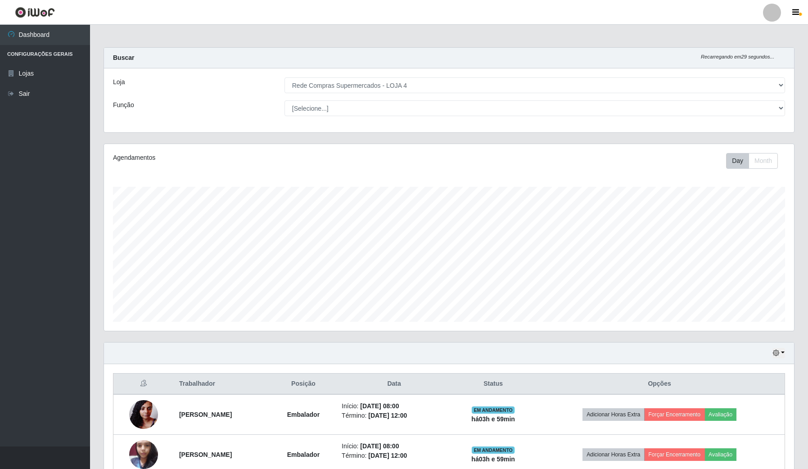
select select "159"
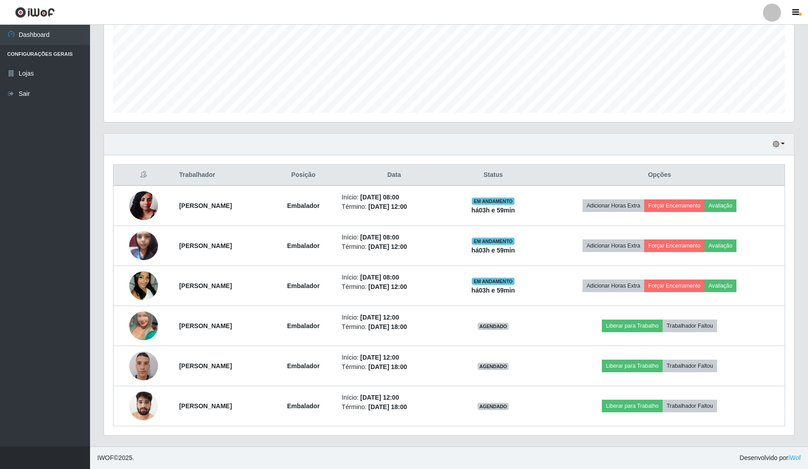
scroll to position [187, 690]
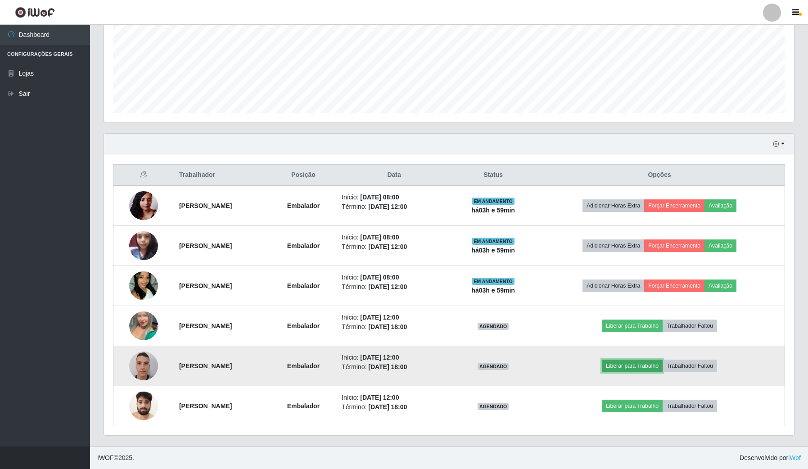
click at [663, 368] on button "Liberar para Trabalho" at bounding box center [632, 366] width 61 height 13
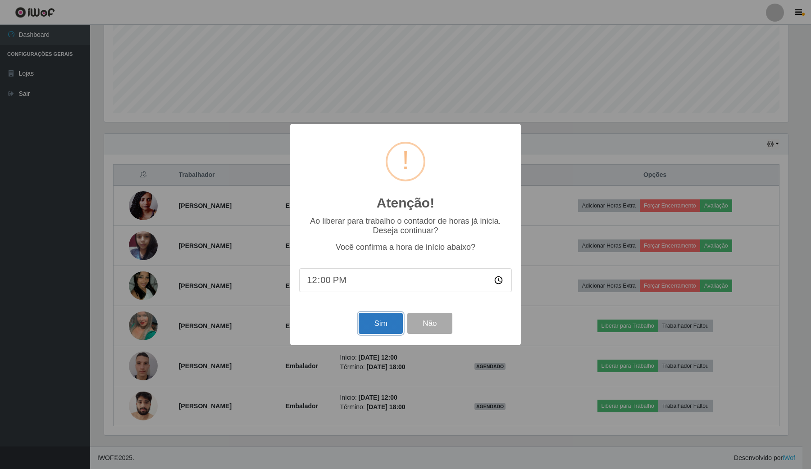
click at [387, 325] on button "Sim" at bounding box center [380, 323] width 44 height 21
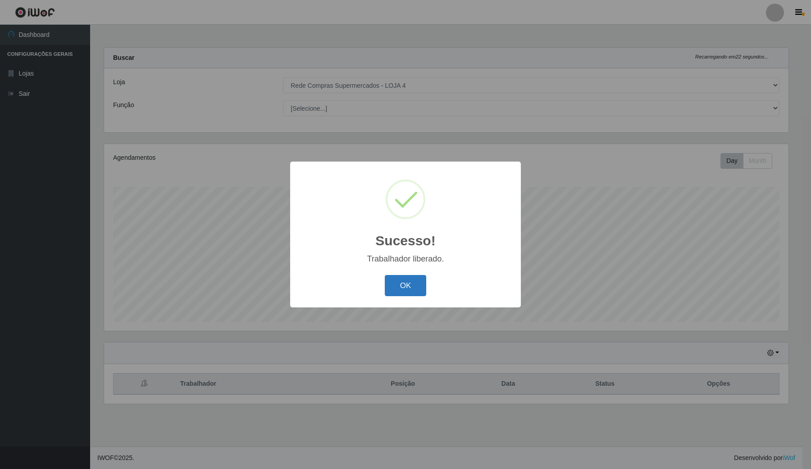
click at [403, 288] on button "OK" at bounding box center [406, 285] width 42 height 21
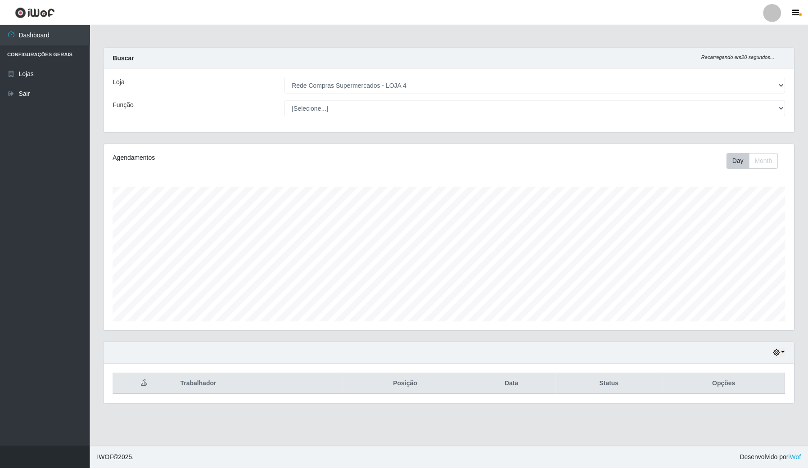
scroll to position [450162, 449658]
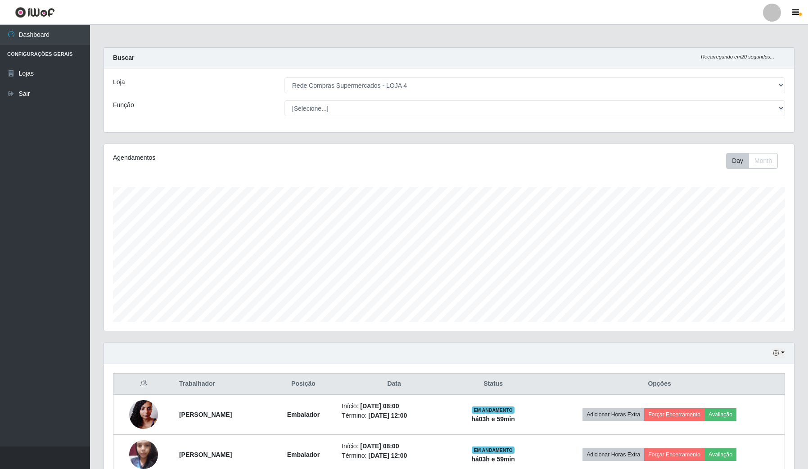
click at [785, 354] on div "Hoje 1 dia 3 dias 1 Semana Não encerrados" at bounding box center [449, 354] width 690 height 22
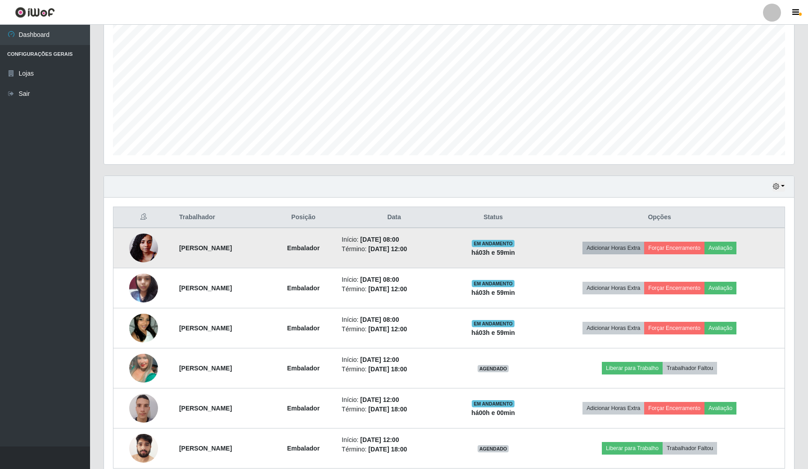
scroll to position [210, 0]
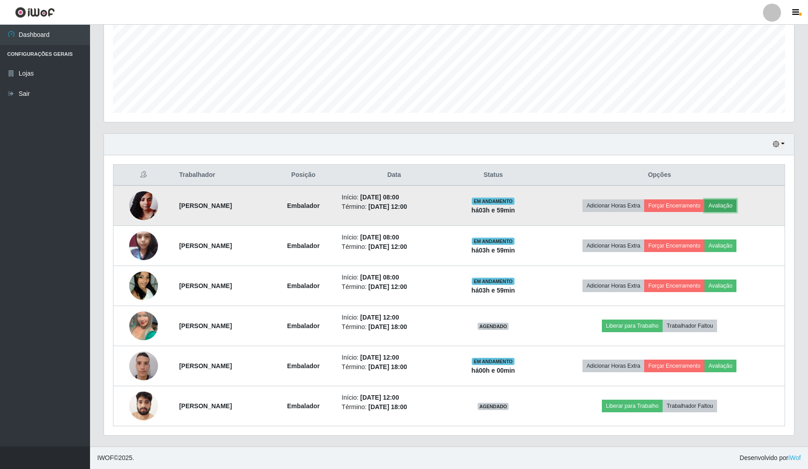
click at [737, 205] on button "Avaliação" at bounding box center [721, 206] width 32 height 13
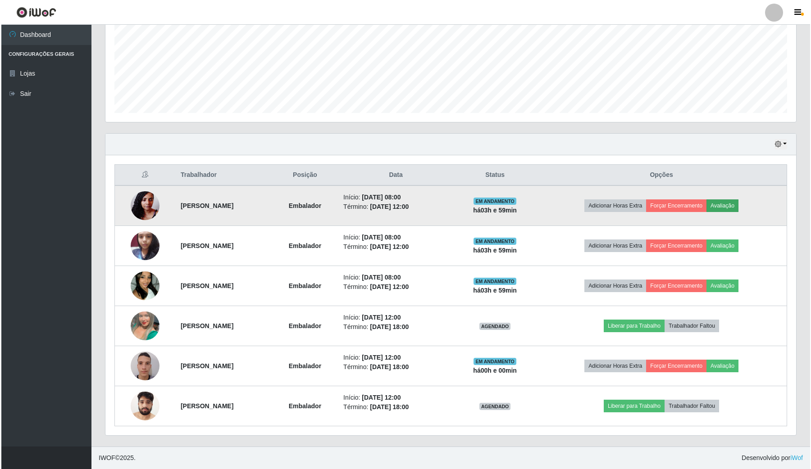
scroll to position [187, 684]
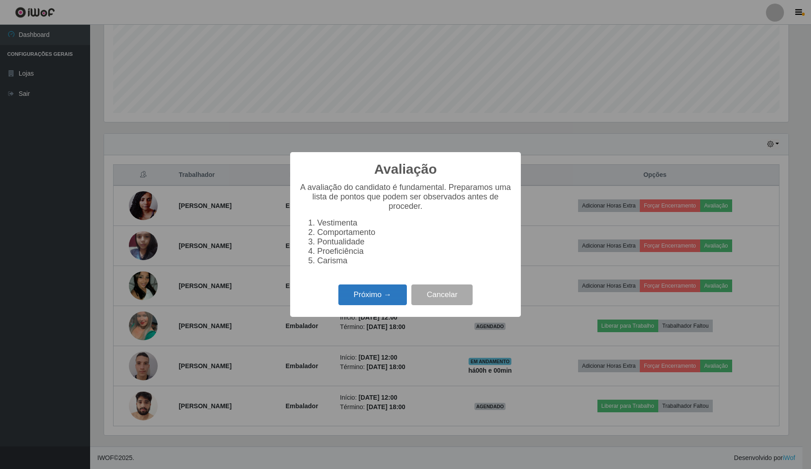
click at [379, 295] on button "Próximo →" at bounding box center [372, 295] width 68 height 21
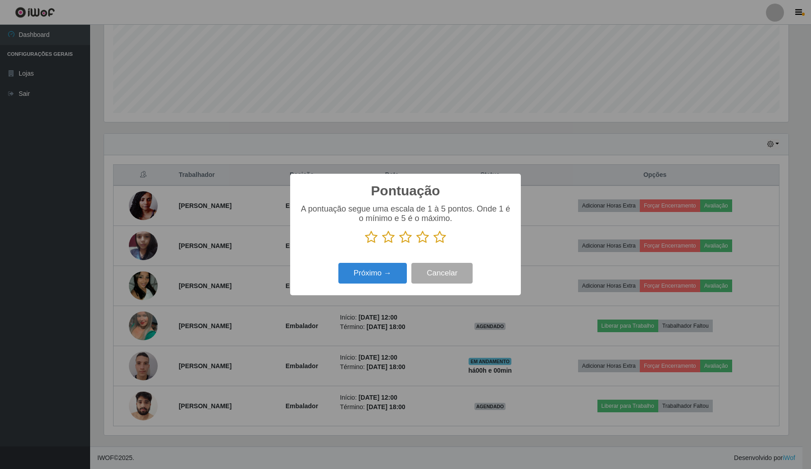
scroll to position [450162, 449665]
click at [433, 236] on icon at bounding box center [439, 238] width 13 height 14
click at [433, 244] on input "radio" at bounding box center [433, 244] width 0 height 0
click at [381, 276] on button "Próximo →" at bounding box center [372, 273] width 68 height 21
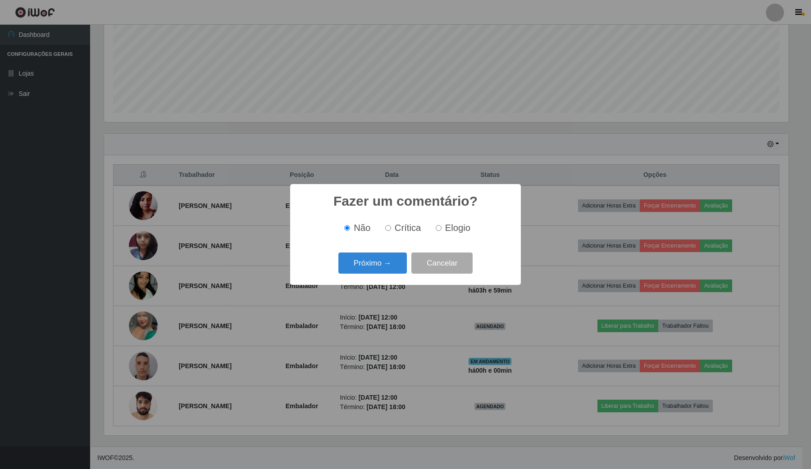
click at [450, 228] on span "Elogio" at bounding box center [457, 228] width 25 height 10
click at [441, 228] on input "Elogio" at bounding box center [438, 228] width 6 height 6
radio input "true"
click at [394, 259] on button "Próximo →" at bounding box center [372, 263] width 68 height 21
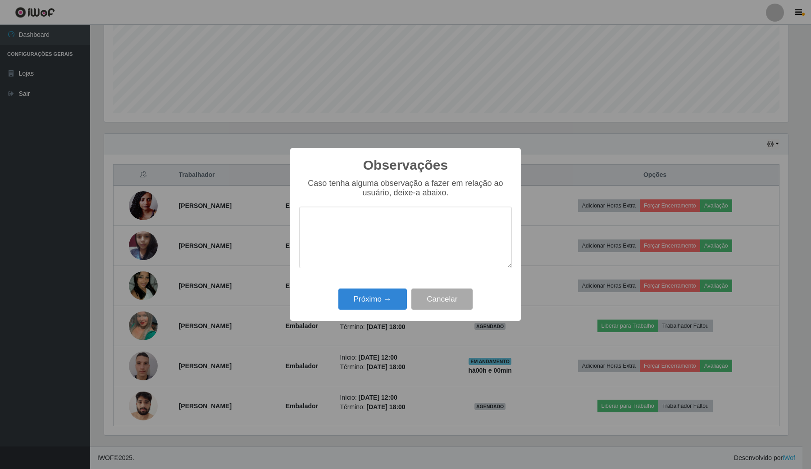
click at [406, 253] on textarea at bounding box center [405, 238] width 213 height 62
type textarea "proativa e disposta"
click at [365, 292] on button "Próximo →" at bounding box center [372, 299] width 68 height 21
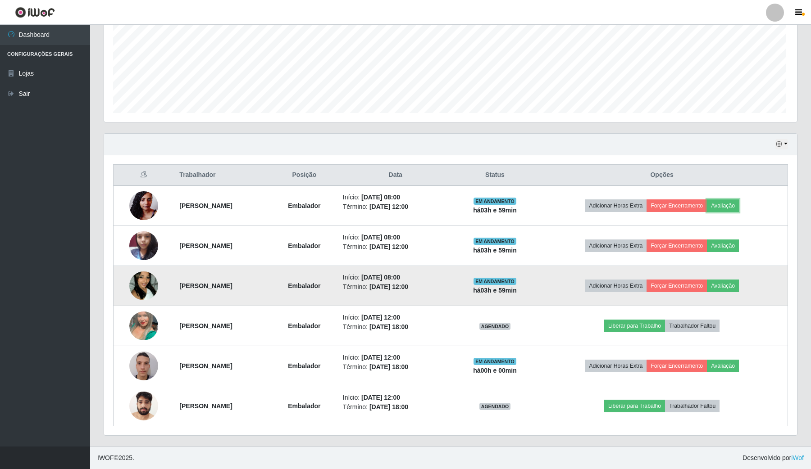
scroll to position [187, 690]
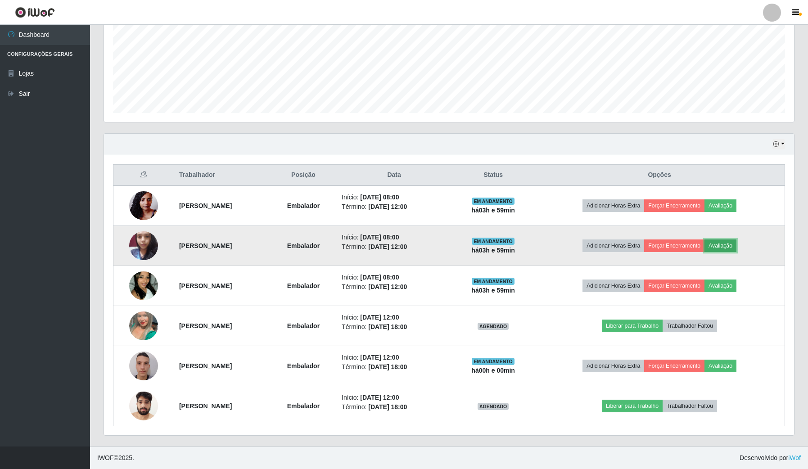
click at [736, 251] on button "Avaliação" at bounding box center [721, 246] width 32 height 13
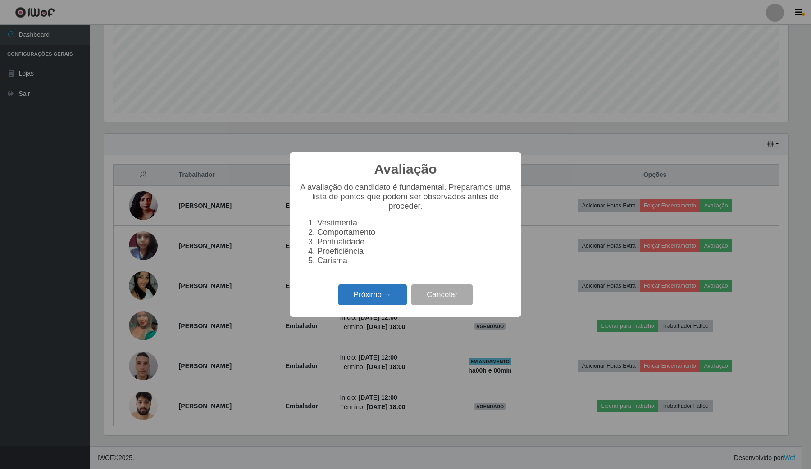
click at [372, 300] on button "Próximo →" at bounding box center [372, 295] width 68 height 21
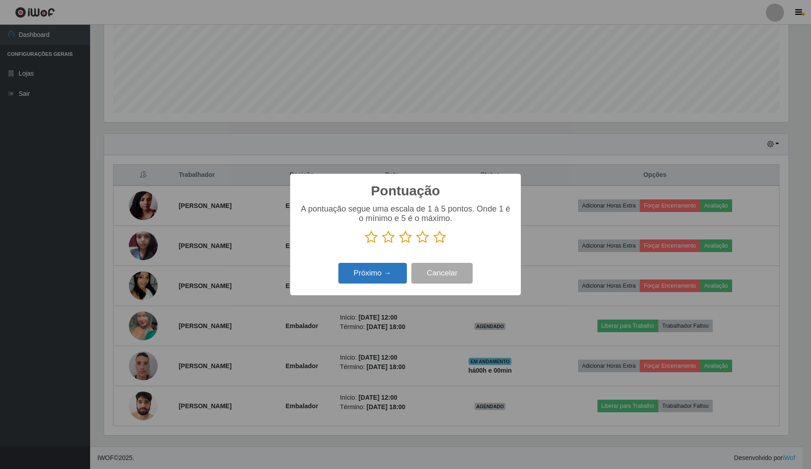
scroll to position [450162, 449665]
click at [384, 241] on icon at bounding box center [388, 238] width 13 height 14
click at [382, 244] on input "radio" at bounding box center [382, 244] width 0 height 0
click at [386, 277] on button "Próximo →" at bounding box center [372, 273] width 68 height 21
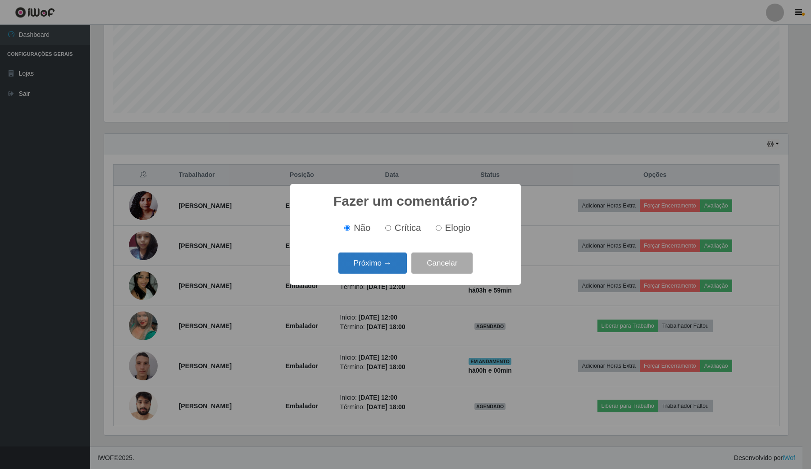
click at [393, 264] on button "Próximo →" at bounding box center [372, 263] width 68 height 21
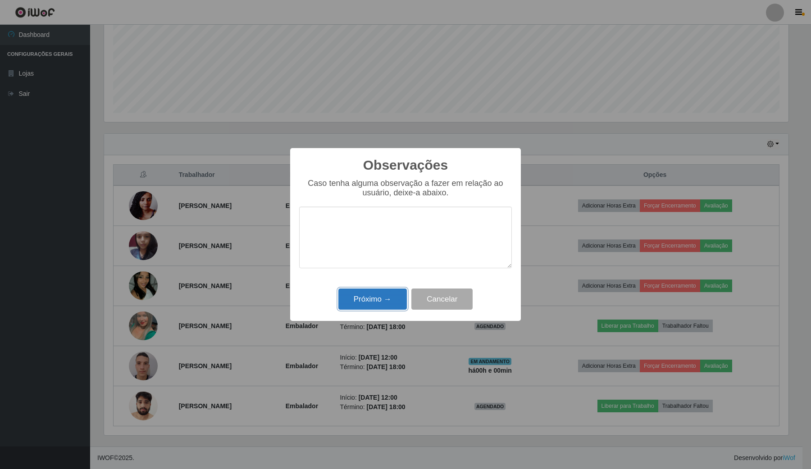
click at [384, 310] on button "Próximo →" at bounding box center [372, 299] width 68 height 21
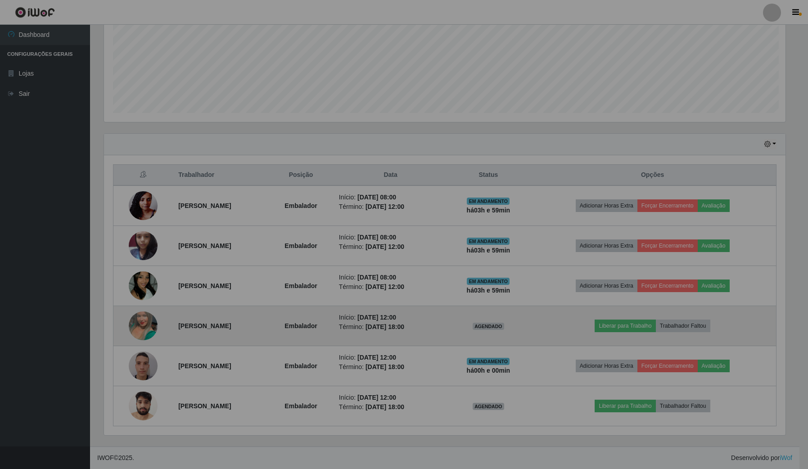
scroll to position [187, 690]
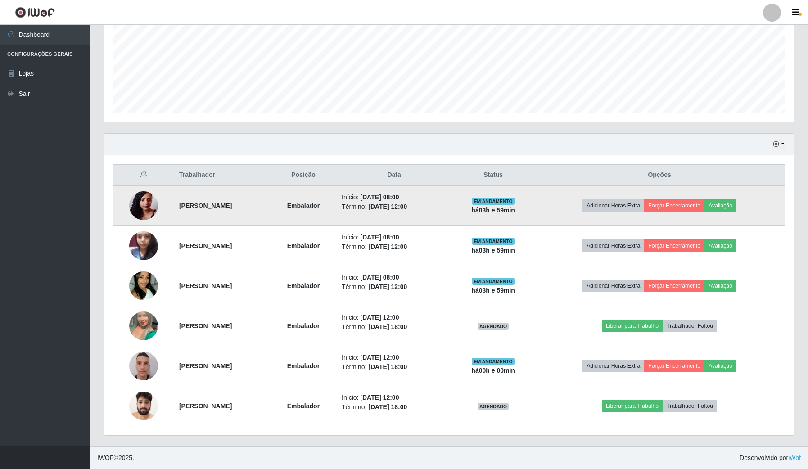
click at [688, 197] on td "Adicionar Horas Extra Forçar Encerramento Avaliação" at bounding box center [660, 206] width 250 height 41
click at [690, 206] on button "Forçar Encerramento" at bounding box center [674, 206] width 60 height 13
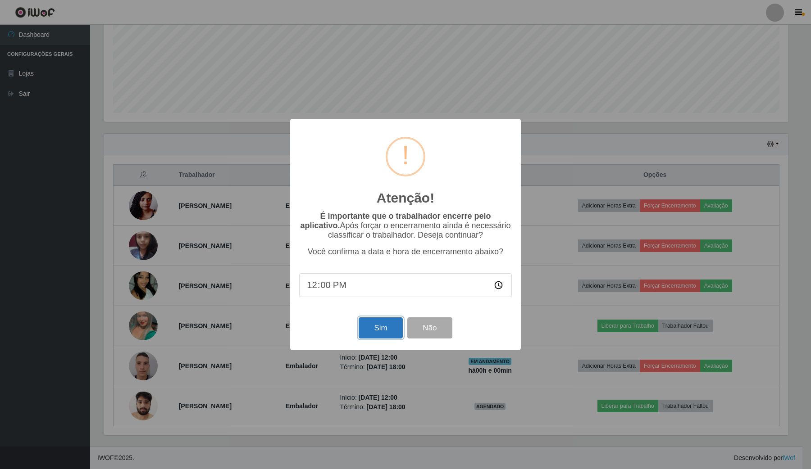
click at [379, 329] on button "Sim" at bounding box center [380, 327] width 44 height 21
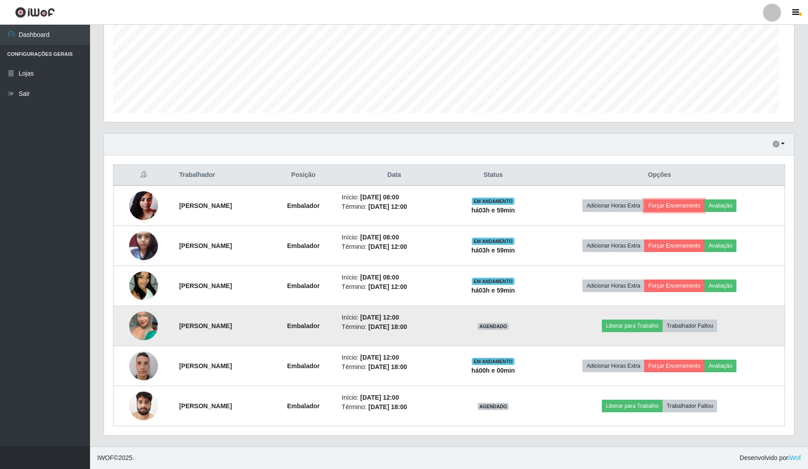
scroll to position [0, 0]
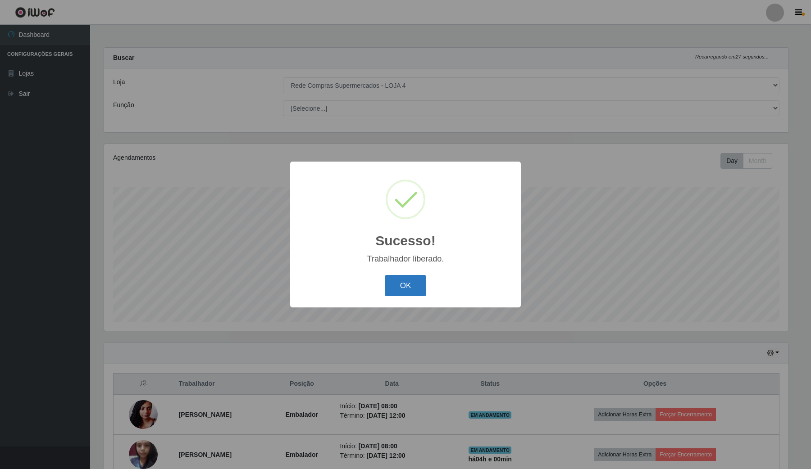
click at [408, 285] on button "OK" at bounding box center [406, 285] width 42 height 21
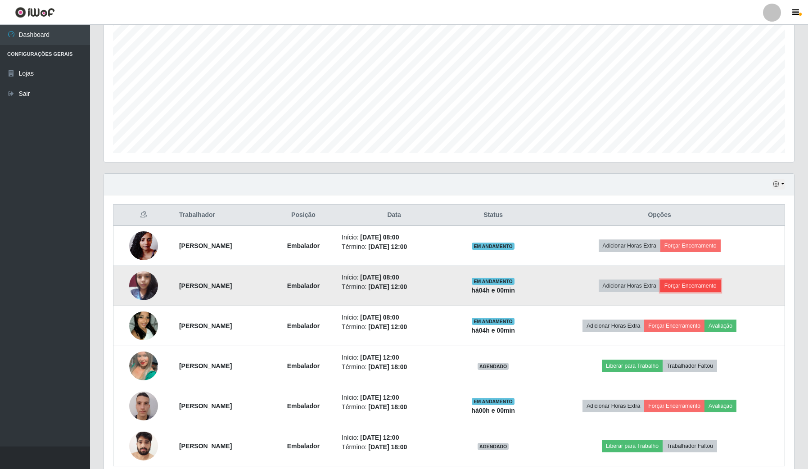
click at [699, 288] on button "Forçar Encerramento" at bounding box center [691, 286] width 60 height 13
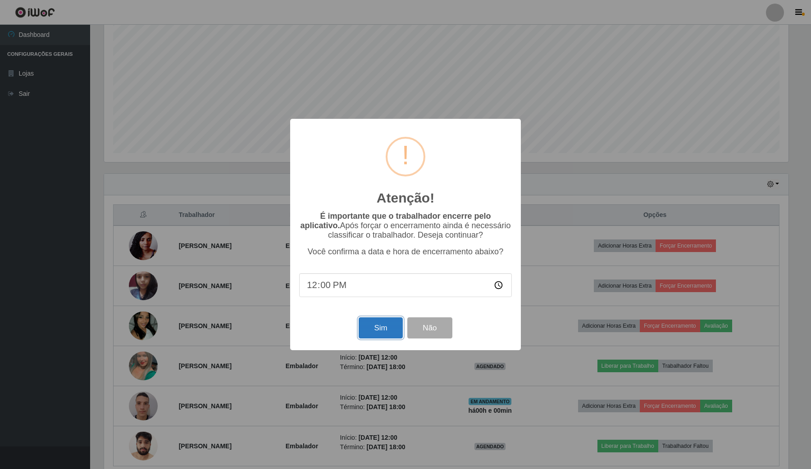
click at [385, 330] on button "Sim" at bounding box center [380, 327] width 44 height 21
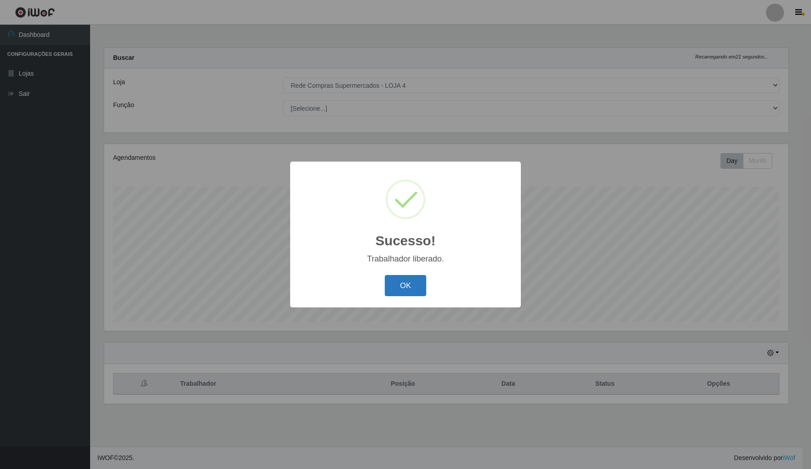
click at [417, 286] on button "OK" at bounding box center [406, 285] width 42 height 21
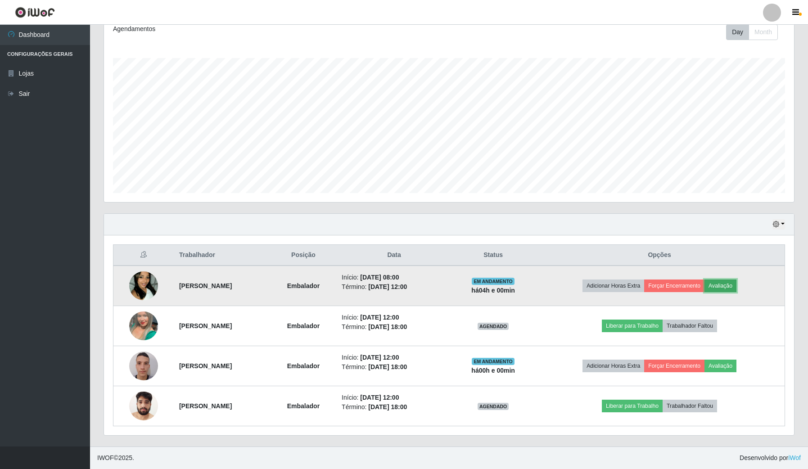
click at [737, 285] on button "Avaliação" at bounding box center [721, 286] width 32 height 13
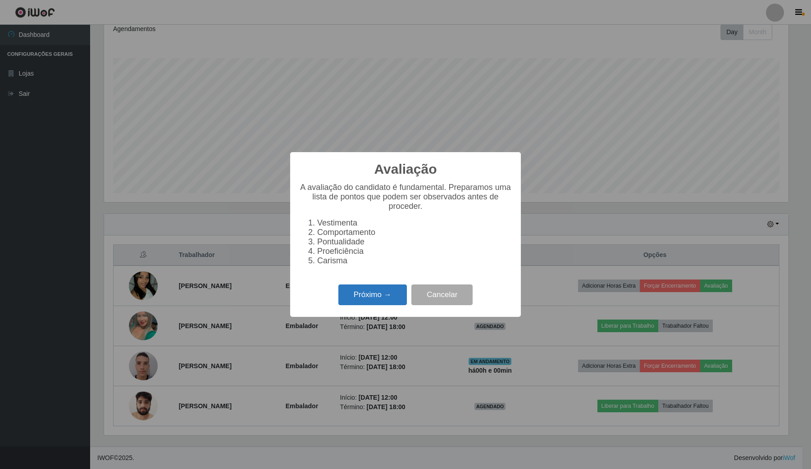
click at [383, 295] on button "Próximo →" at bounding box center [372, 295] width 68 height 21
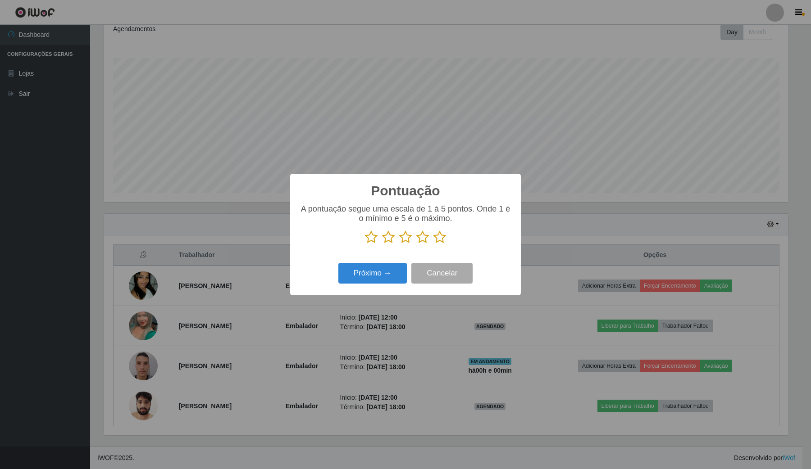
click at [445, 239] on icon at bounding box center [439, 238] width 13 height 14
click at [433, 244] on input "radio" at bounding box center [433, 244] width 0 height 0
click at [397, 273] on button "Próximo →" at bounding box center [372, 273] width 68 height 21
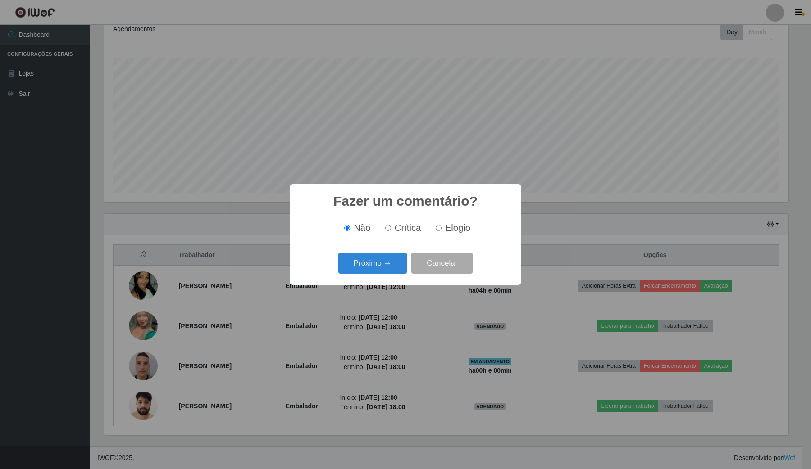
click at [456, 227] on span "Elogio" at bounding box center [457, 228] width 25 height 10
click at [441, 227] on input "Elogio" at bounding box center [438, 228] width 6 height 6
radio input "true"
click at [403, 264] on button "Próximo →" at bounding box center [372, 263] width 68 height 21
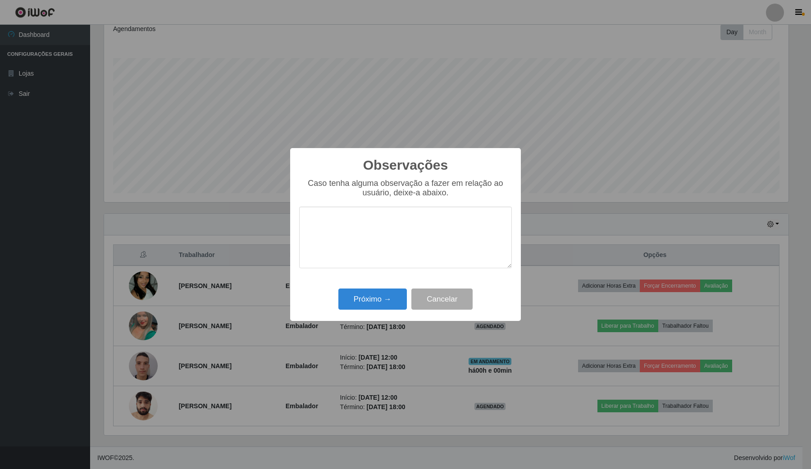
click at [440, 241] on textarea at bounding box center [405, 238] width 213 height 62
type textarea "proativa"
click at [399, 287] on div "Observações × Caso tenha alguma observação a fazer em relação ao usuário, deixe…" at bounding box center [405, 234] width 231 height 173
click at [376, 307] on button "Próximo →" at bounding box center [372, 299] width 68 height 21
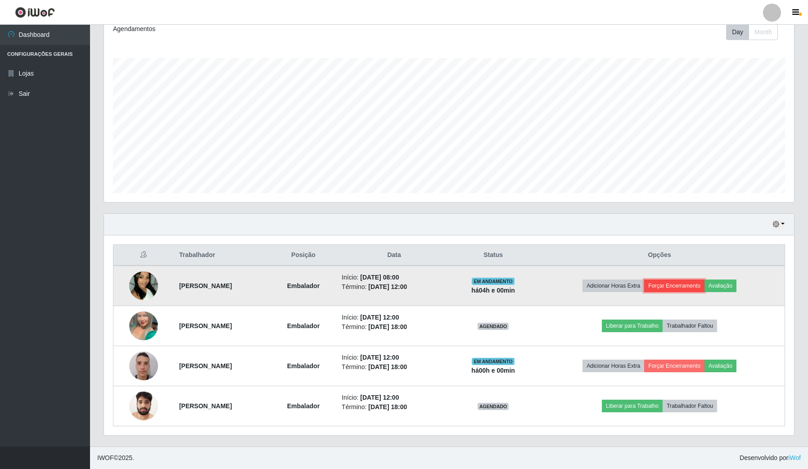
click at [694, 287] on button "Forçar Encerramento" at bounding box center [674, 286] width 60 height 13
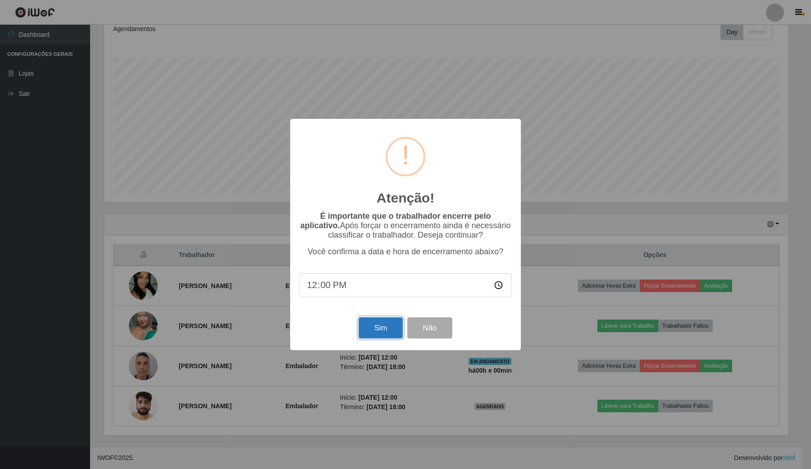
click at [374, 332] on button "Sim" at bounding box center [380, 327] width 44 height 21
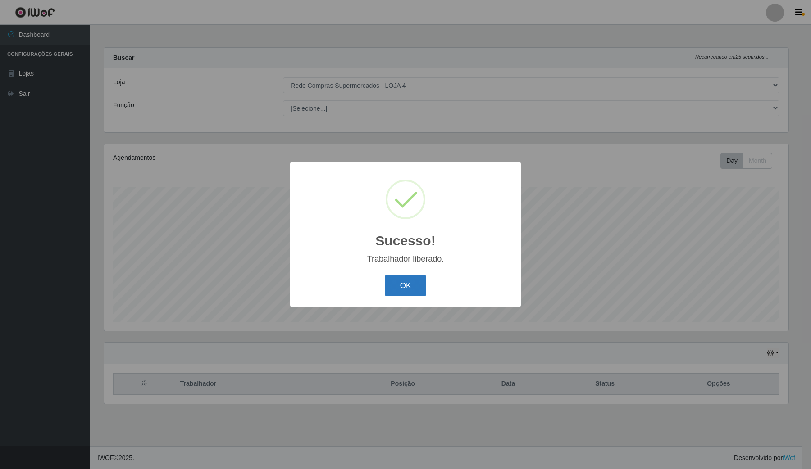
click at [397, 286] on button "OK" at bounding box center [406, 285] width 42 height 21
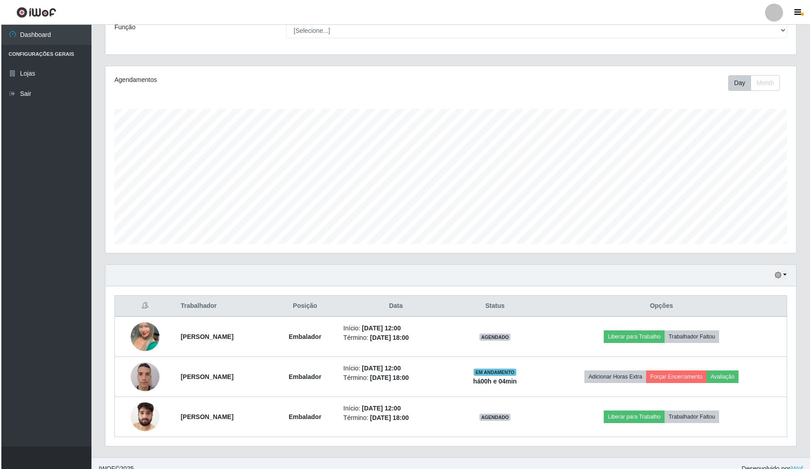
scroll to position [90, 0]
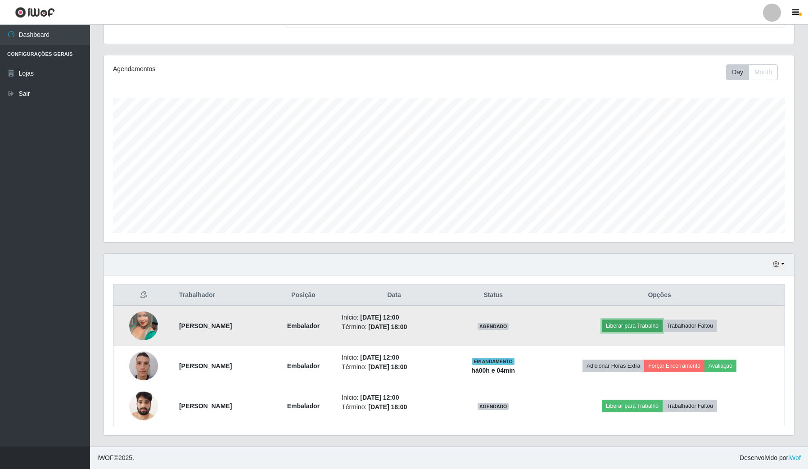
click at [640, 323] on button "Liberar para Trabalho" at bounding box center [632, 326] width 61 height 13
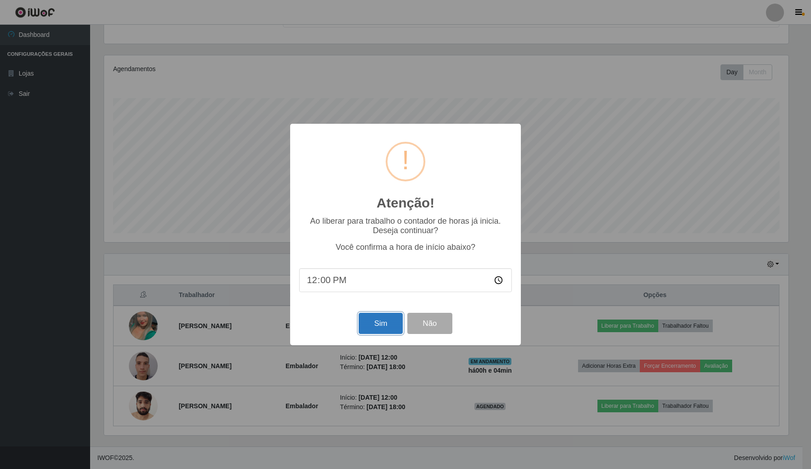
click at [379, 329] on button "Sim" at bounding box center [380, 323] width 44 height 21
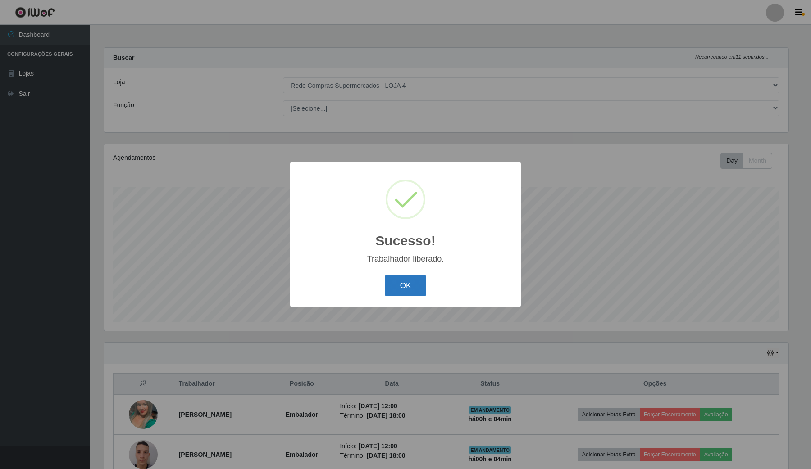
click at [411, 286] on button "OK" at bounding box center [406, 285] width 42 height 21
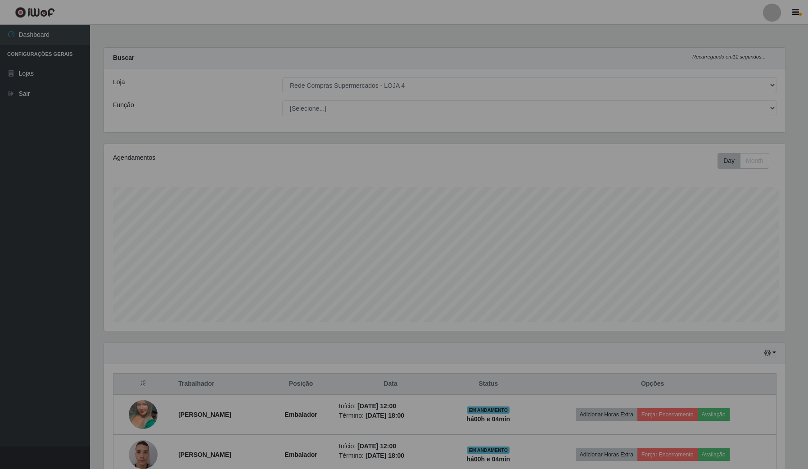
scroll to position [187, 690]
